Goal: Task Accomplishment & Management: Use online tool/utility

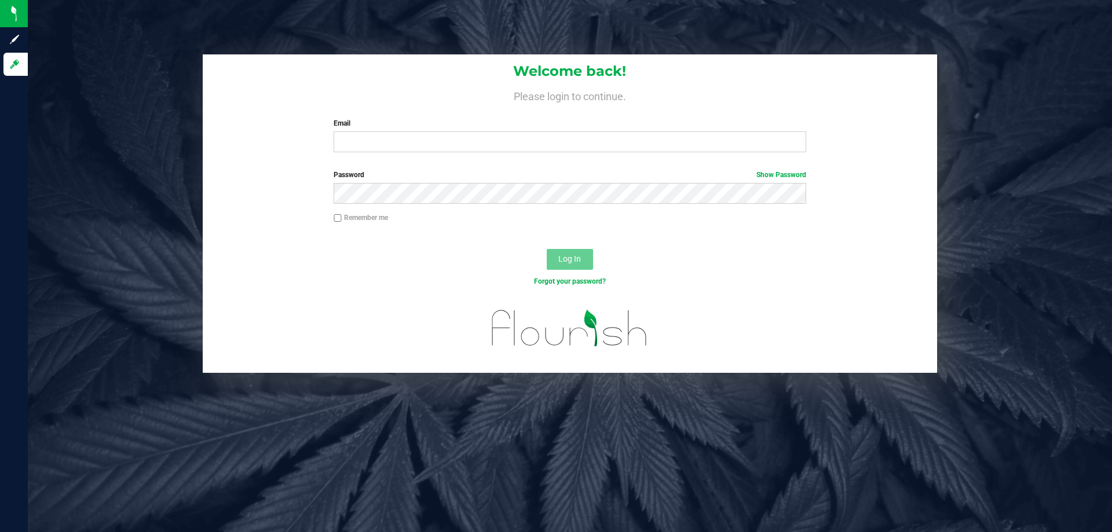
click at [432, 155] on div "Welcome back! Please login to continue. Email Required Please format your email…" at bounding box center [570, 107] width 735 height 107
click at [437, 145] on input "Email" at bounding box center [570, 142] width 472 height 21
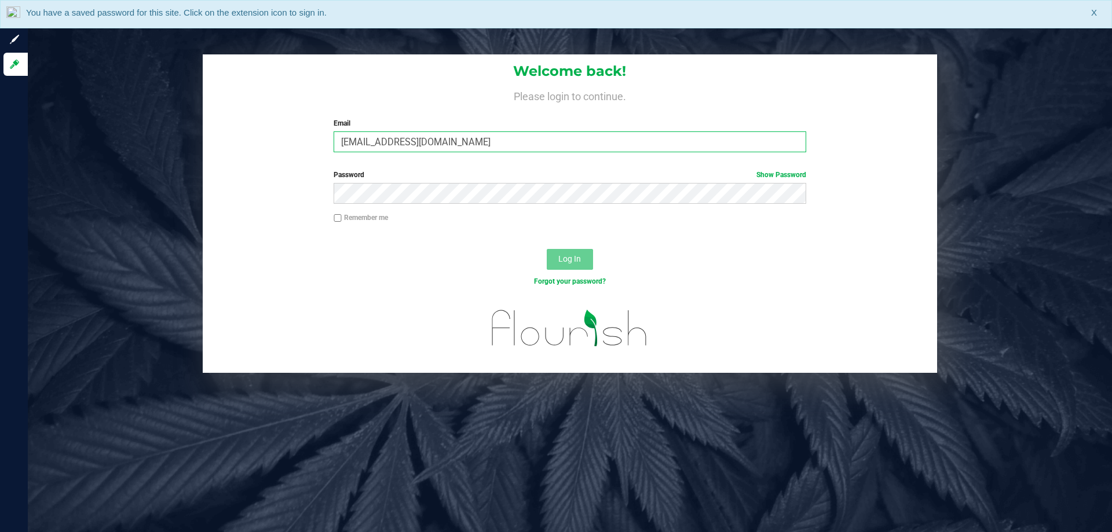
type input "[EMAIL_ADDRESS][DOMAIN_NAME]"
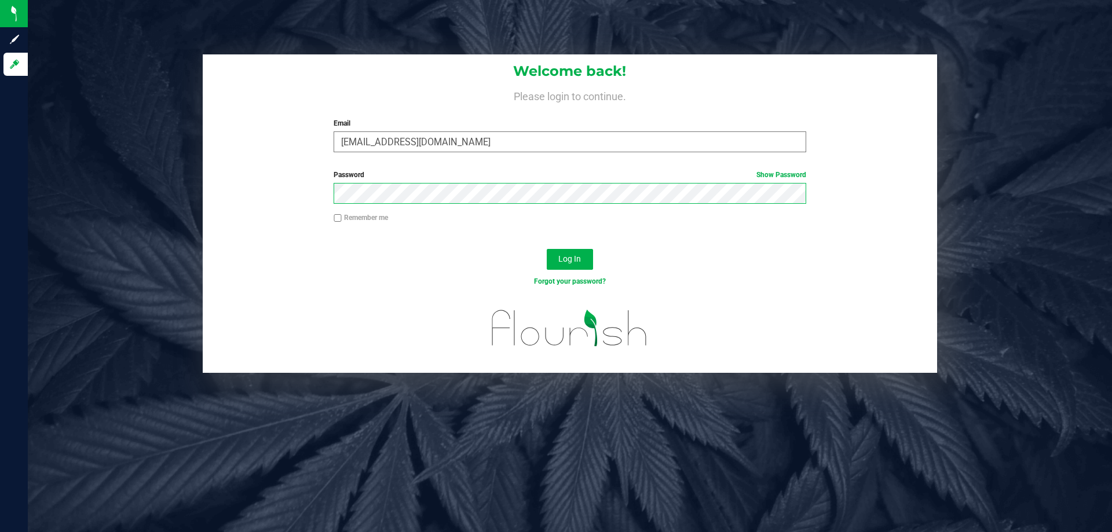
click at [547, 249] on button "Log In" at bounding box center [570, 259] width 46 height 21
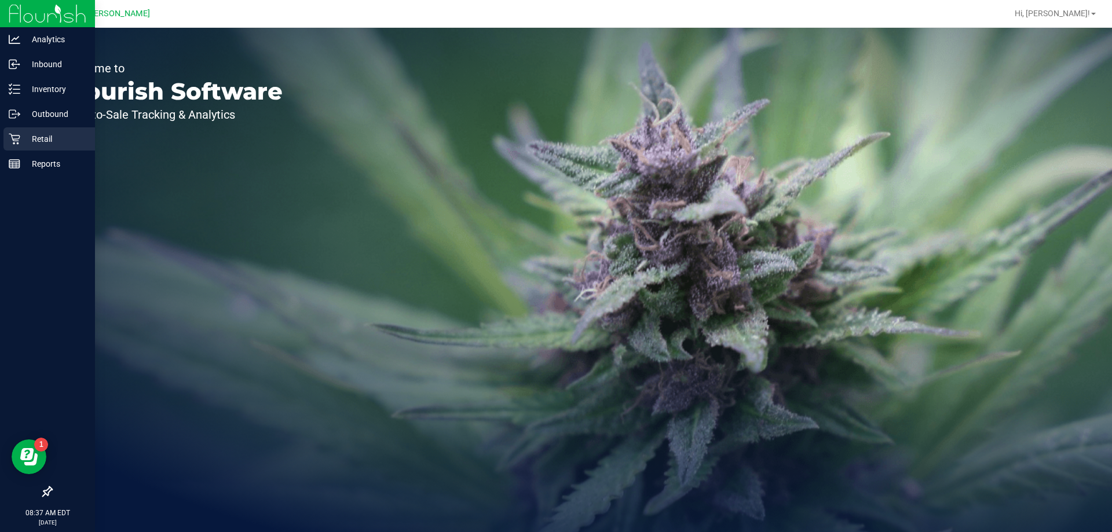
click at [15, 143] on icon at bounding box center [15, 139] width 12 height 12
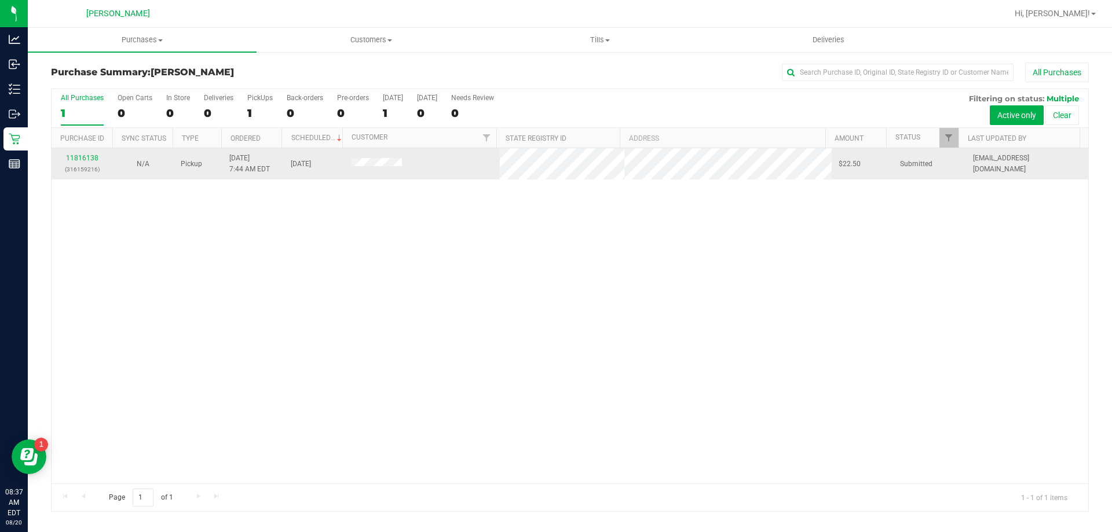
click at [86, 152] on td "11816138 (316159216)" at bounding box center [82, 163] width 61 height 31
click at [84, 159] on link "11816138" at bounding box center [82, 158] width 32 height 8
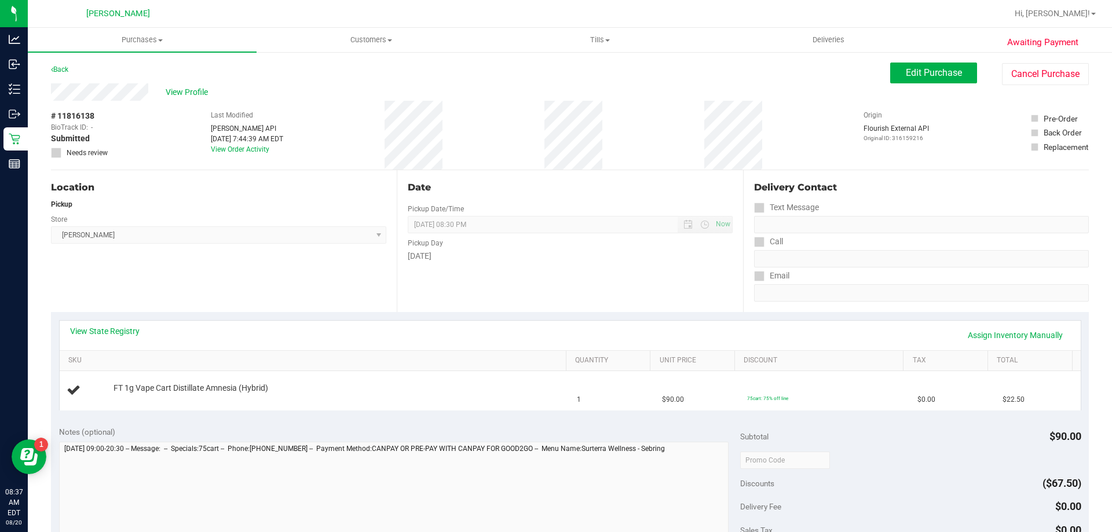
scroll to position [348, 0]
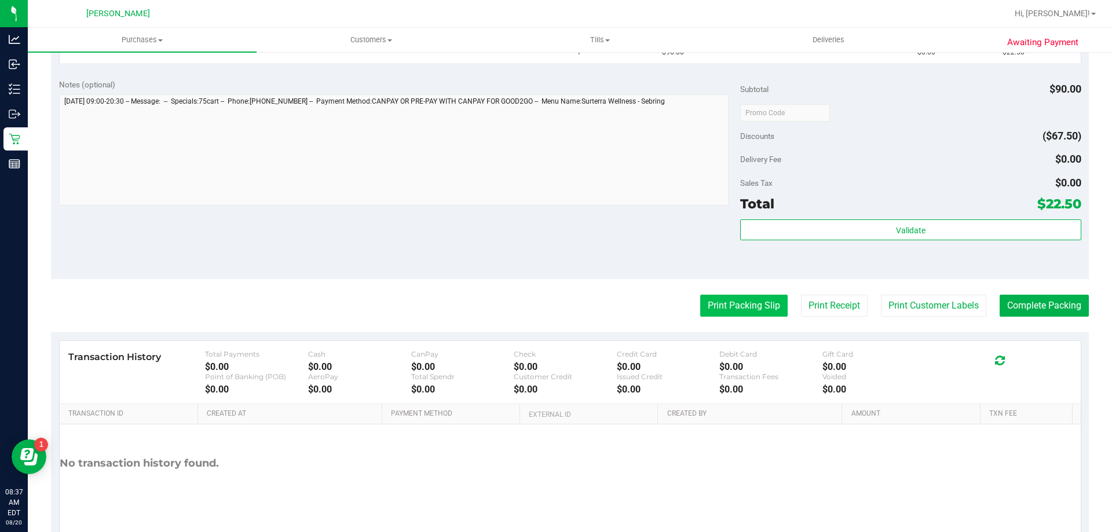
click at [701, 300] on button "Print Packing Slip" at bounding box center [743, 306] width 87 height 22
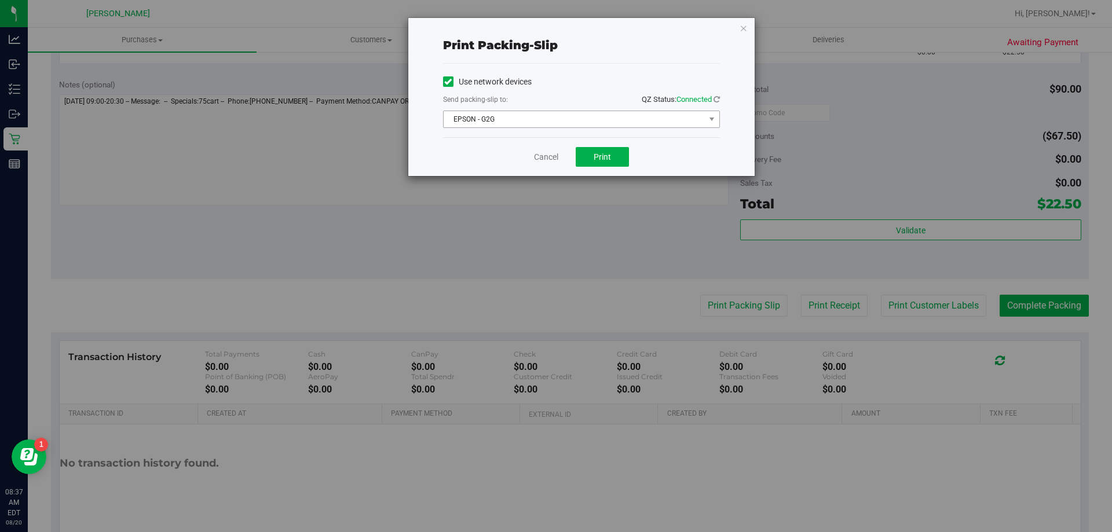
click at [582, 117] on span "EPSON - G2G" at bounding box center [574, 119] width 261 height 16
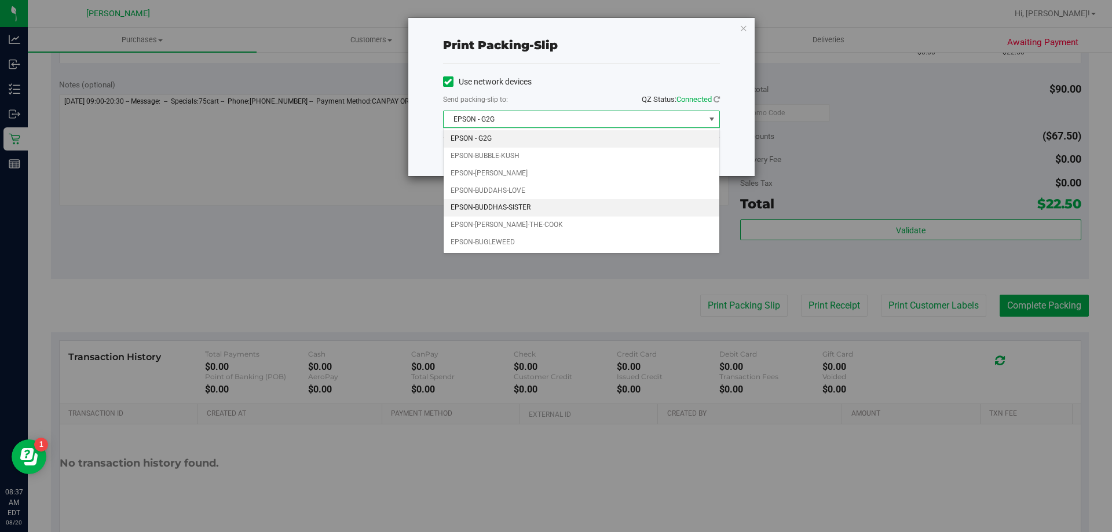
click at [578, 210] on li "EPSON-BUDDHAS-SISTER" at bounding box center [582, 207] width 276 height 17
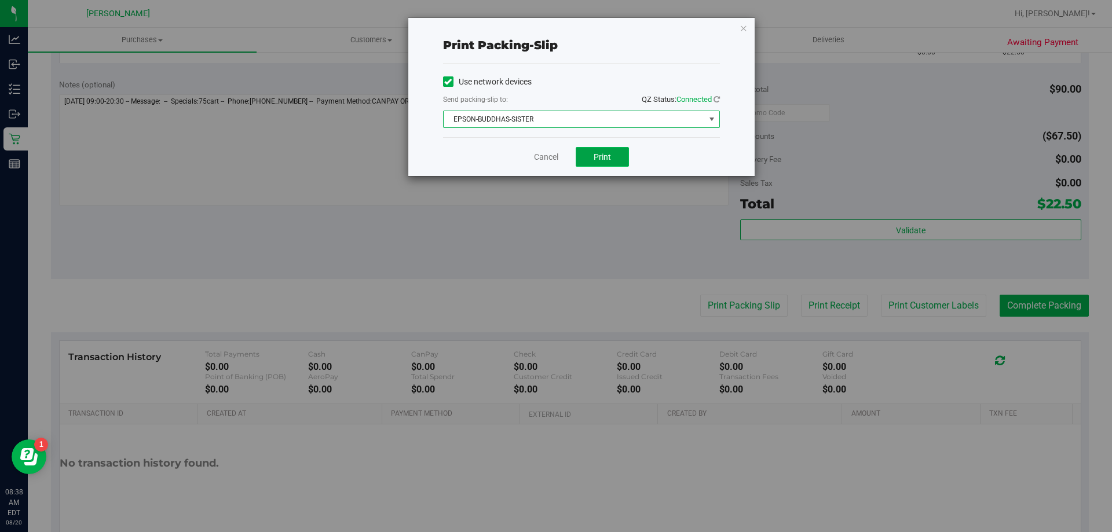
click at [619, 153] on button "Print" at bounding box center [602, 157] width 53 height 20
